Goal: Transaction & Acquisition: Obtain resource

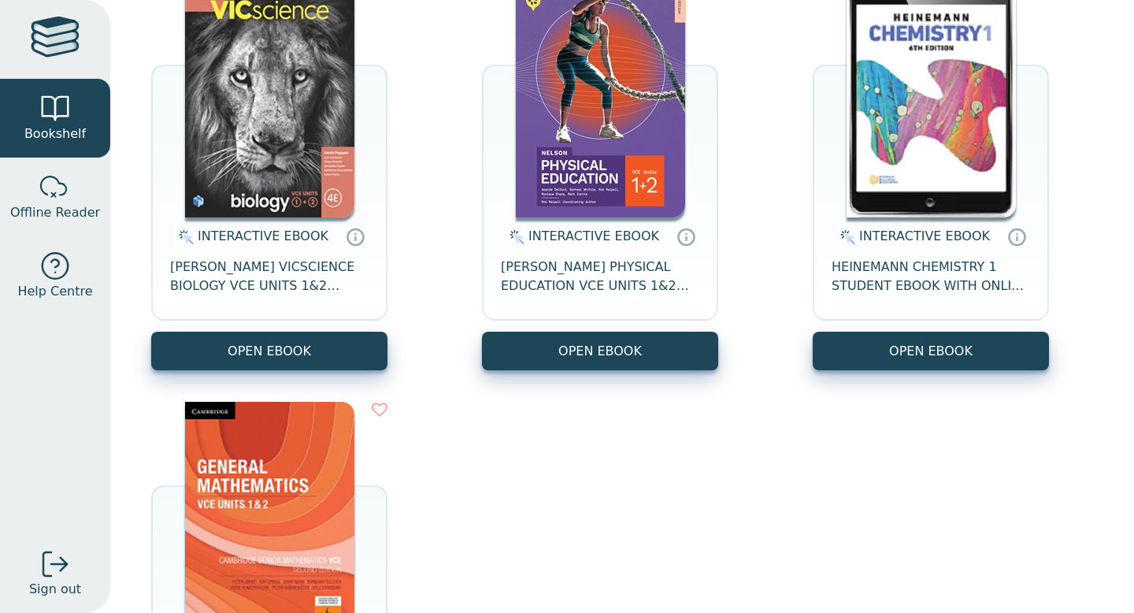
scroll to position [183, 0]
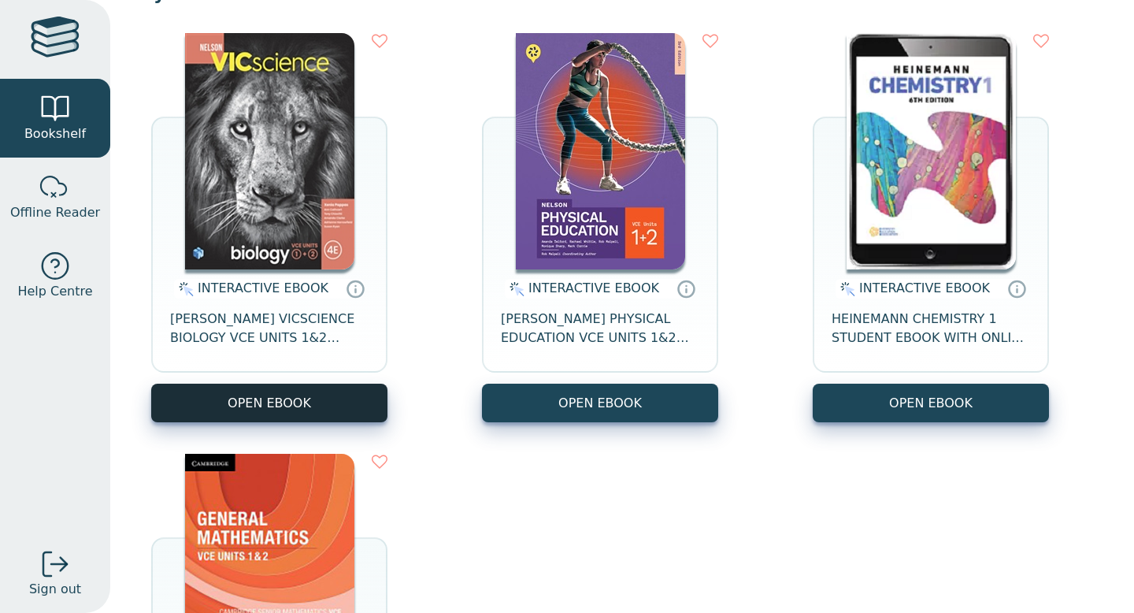
click at [259, 388] on button "OPEN EBOOK" at bounding box center [269, 403] width 236 height 39
click at [301, 388] on button "OPEN EBOOK" at bounding box center [269, 403] width 236 height 39
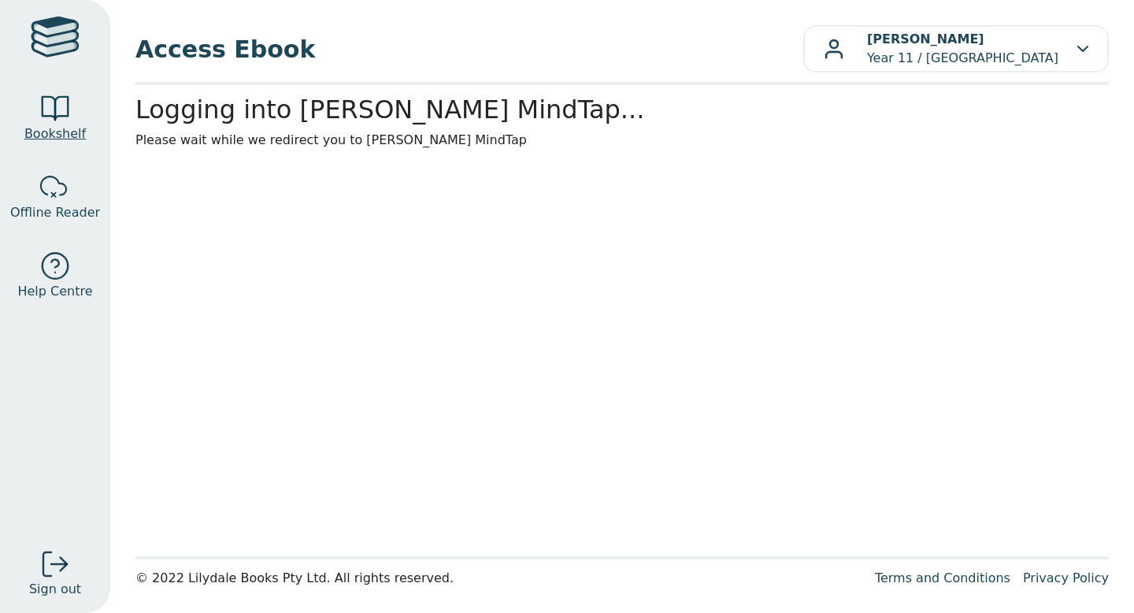
click at [65, 120] on div at bounding box center [55, 109] width 32 height 32
